Goal: Communication & Community: Ask a question

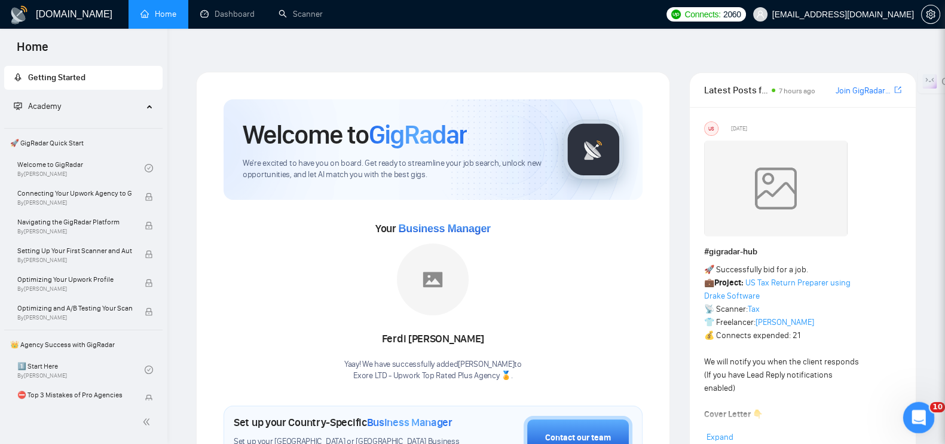
click at [925, 420] on div "Open Intercom Messenger" at bounding box center [916, 415] width 39 height 39
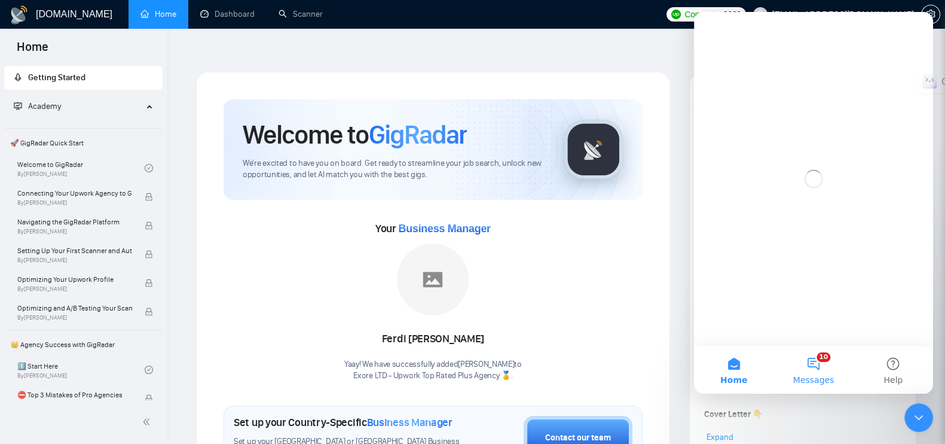
click at [817, 363] on button "10 Messages" at bounding box center [812, 369] width 79 height 48
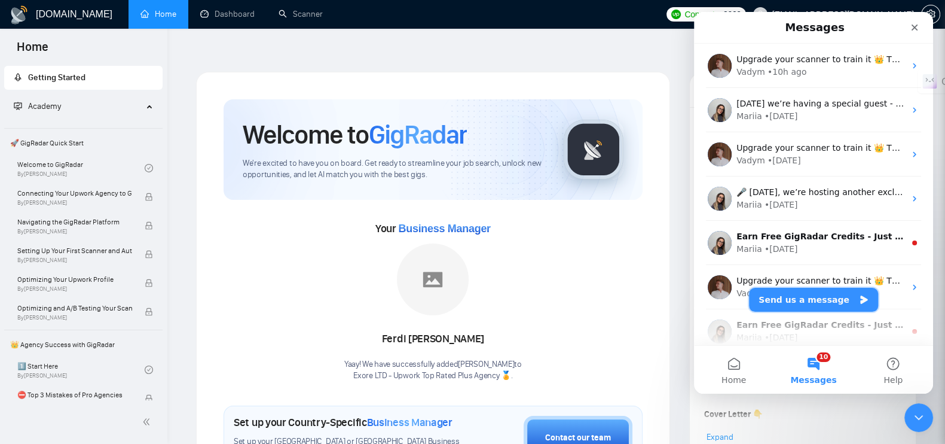
click at [815, 291] on button "Send us a message" at bounding box center [813, 300] width 129 height 24
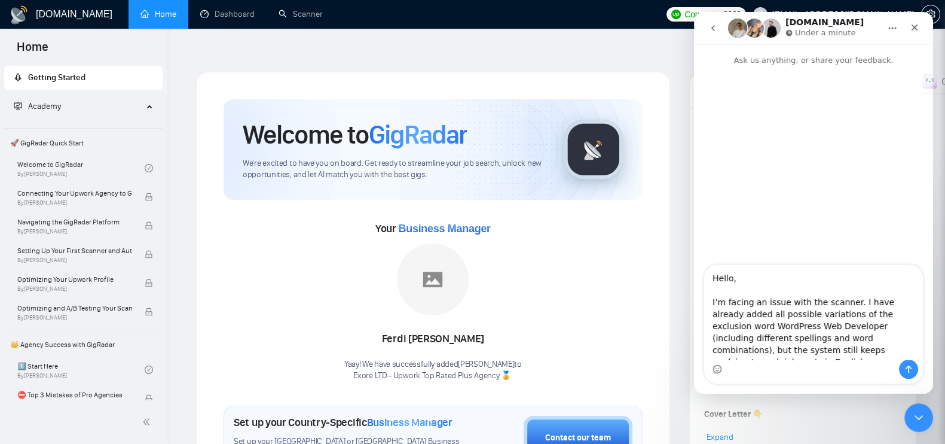
click at [730, 276] on textarea "Hello, I’m facing an issue with the scanner. I have already added all possible …" at bounding box center [813, 312] width 219 height 94
click at [729, 291] on textarea "Hi, I’m facing an issue with the scanner. I have already added all possible var…" at bounding box center [813, 312] width 219 height 94
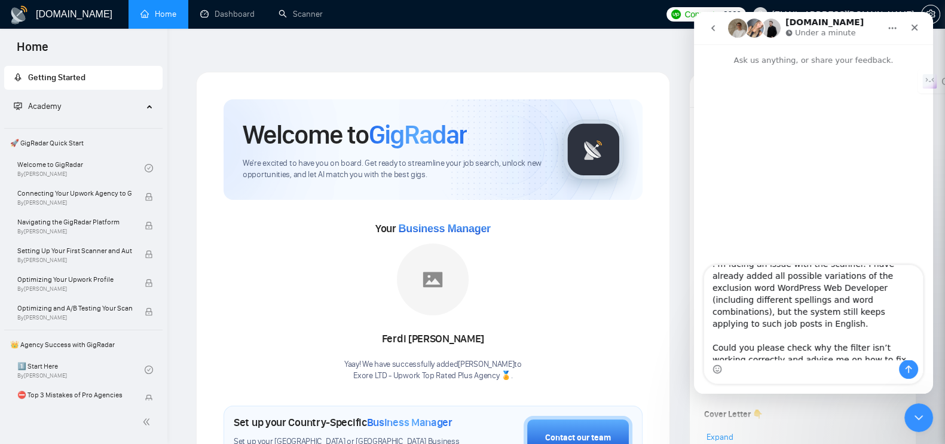
scroll to position [27, 0]
click at [781, 326] on textarea "Hi, I’m facing an issue with the scanner. I have already added all possible var…" at bounding box center [813, 312] width 219 height 94
drag, startPoint x: 849, startPoint y: 321, endPoint x: 883, endPoint y: 322, distance: 34.1
click at [883, 322] on textarea "Hi, I’m facing an issue with the scanner. I have already added all possible var…" at bounding box center [813, 312] width 219 height 94
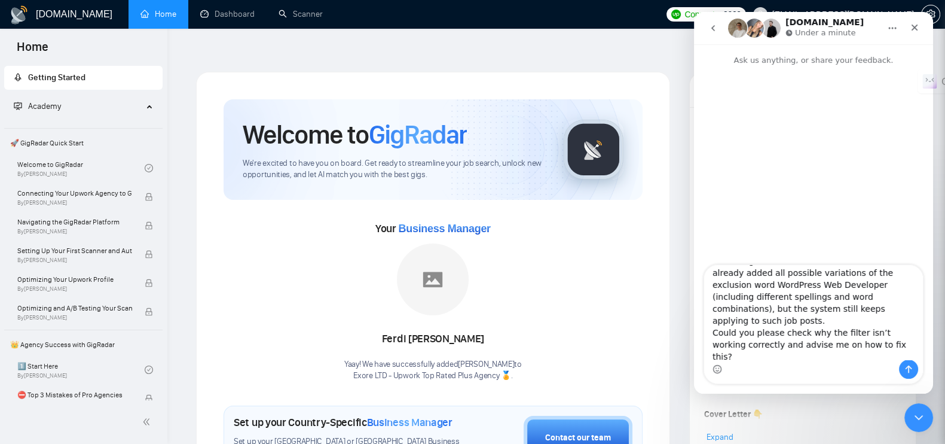
scroll to position [33, 0]
click at [790, 345] on textarea "Hi, I’m facing an issue with the scanner. I have already added all possible var…" at bounding box center [813, 312] width 219 height 94
click at [858, 351] on textarea "Hi, I’m facing an issue with the scanner. I have already added all possible var…" at bounding box center [813, 312] width 219 height 94
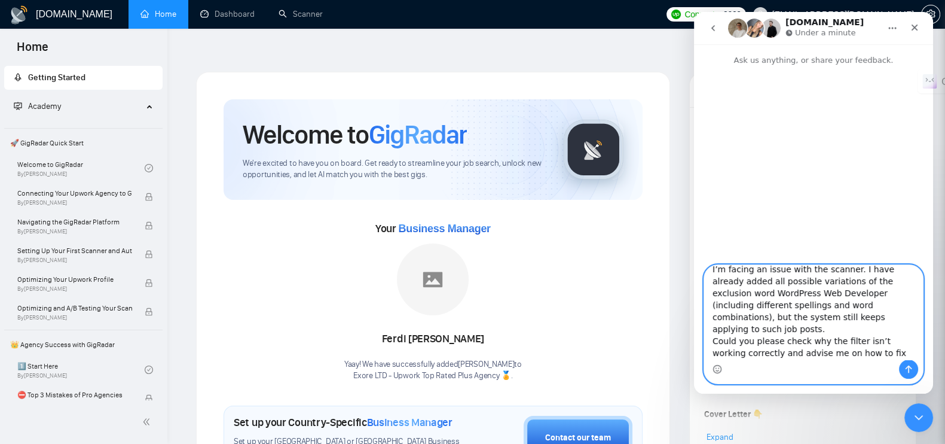
type textarea "Hi, I’m facing an issue with the scanner. I have already added all possible var…"
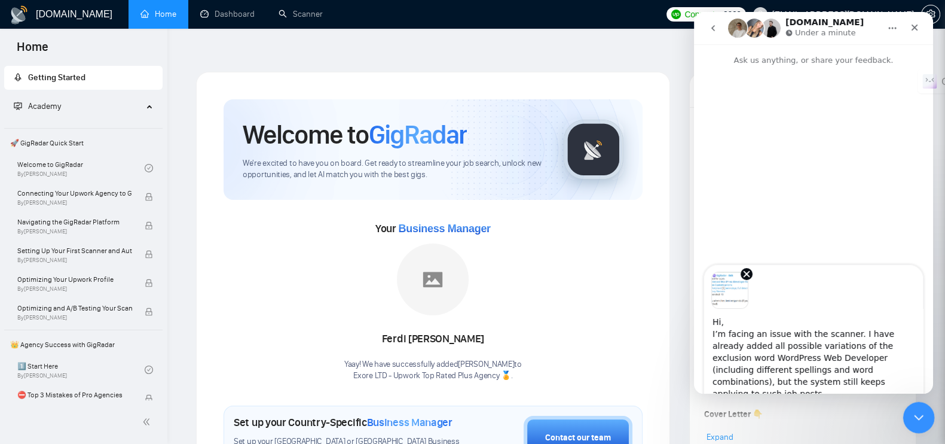
click at [919, 420] on icon "Close Intercom Messenger" at bounding box center [917, 415] width 14 height 14
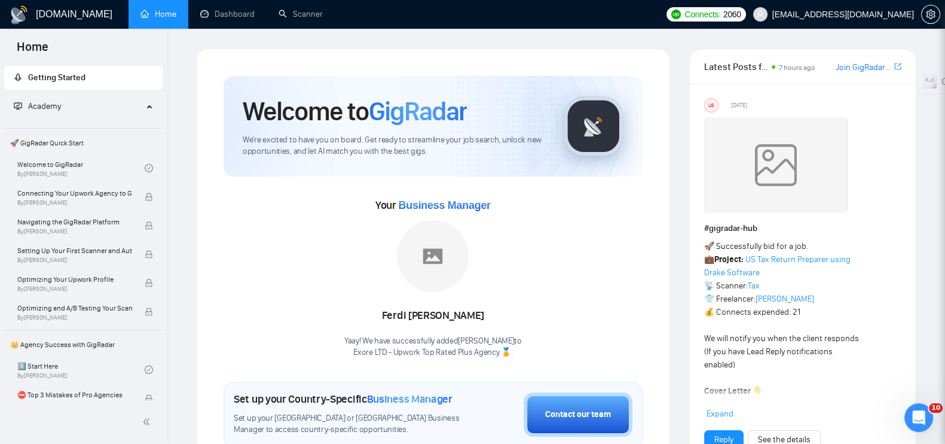
scroll to position [0, 0]
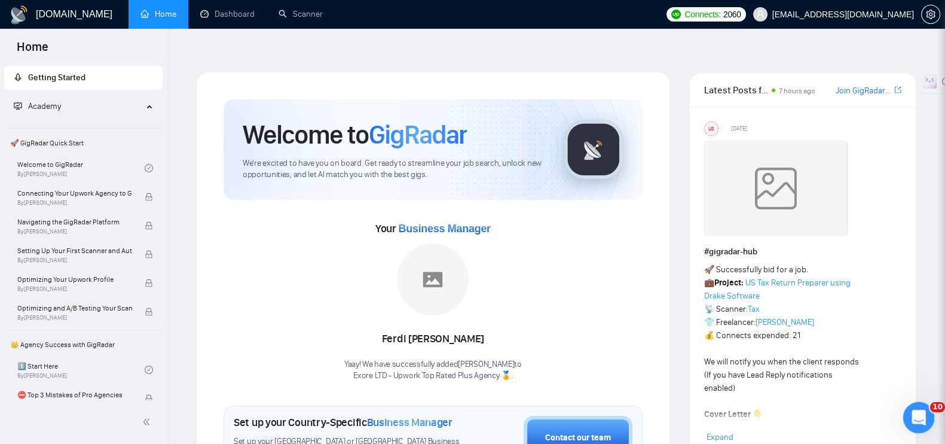
click at [913, 414] on icon "Open Intercom Messenger" at bounding box center [917, 416] width 20 height 20
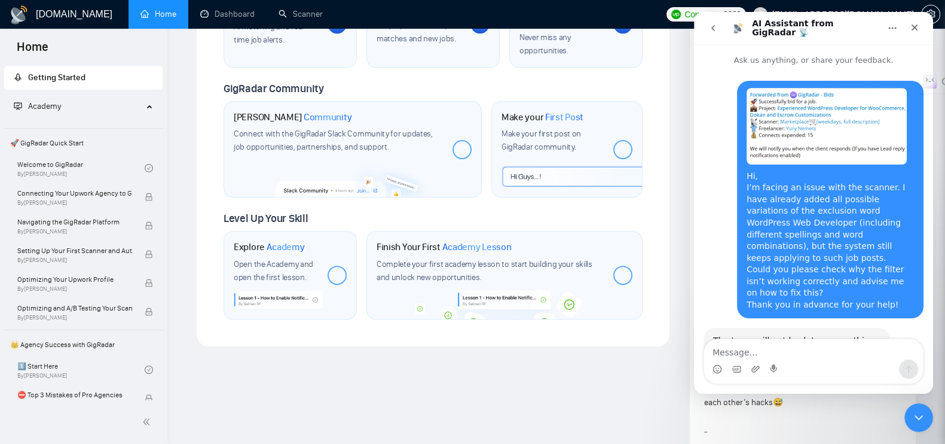
scroll to position [63, 0]
